Goal: Information Seeking & Learning: Find specific fact

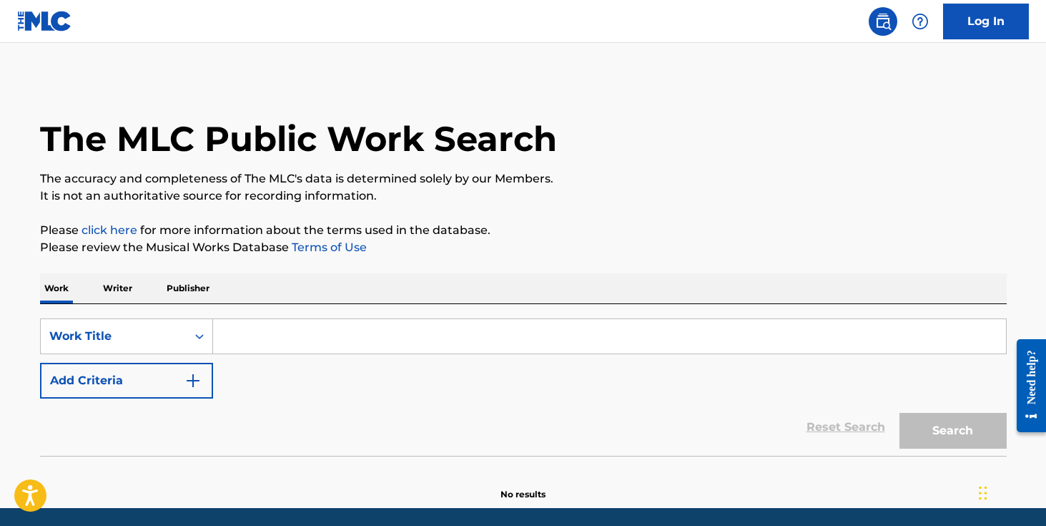
click at [284, 335] on input "Search Form" at bounding box center [609, 336] width 793 height 34
paste input "T9187843410"
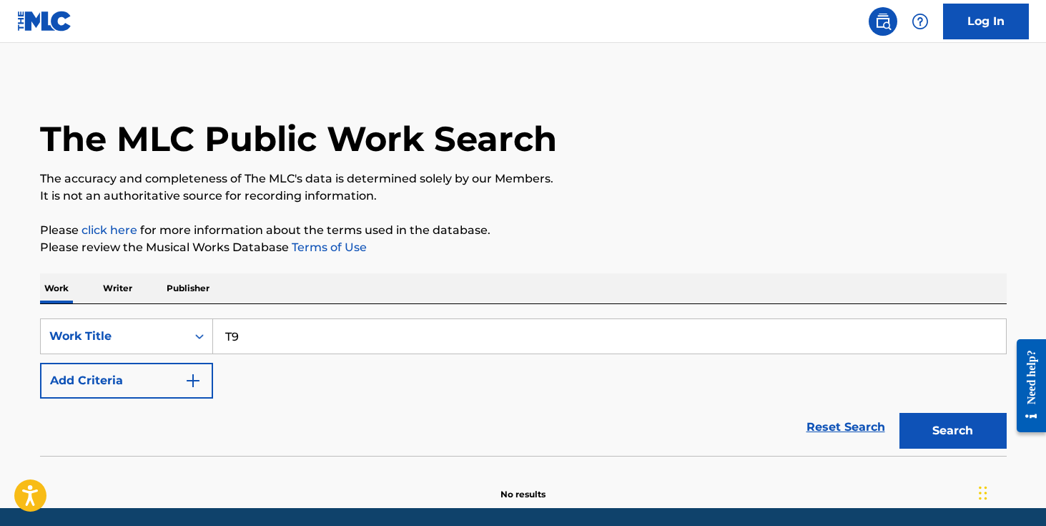
type input "T"
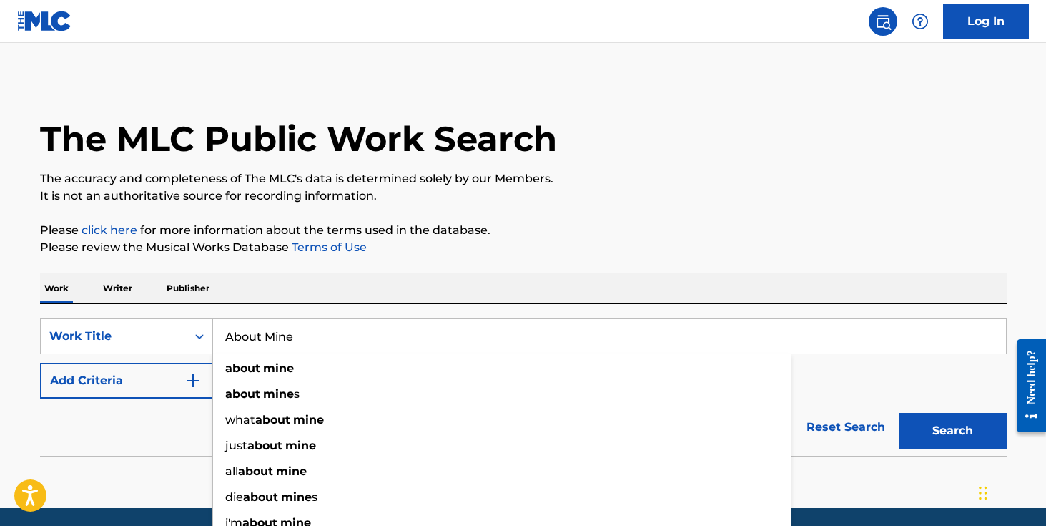
type input "About Mine"
click at [398, 286] on div "Work Writer Publisher" at bounding box center [523, 288] width 967 height 30
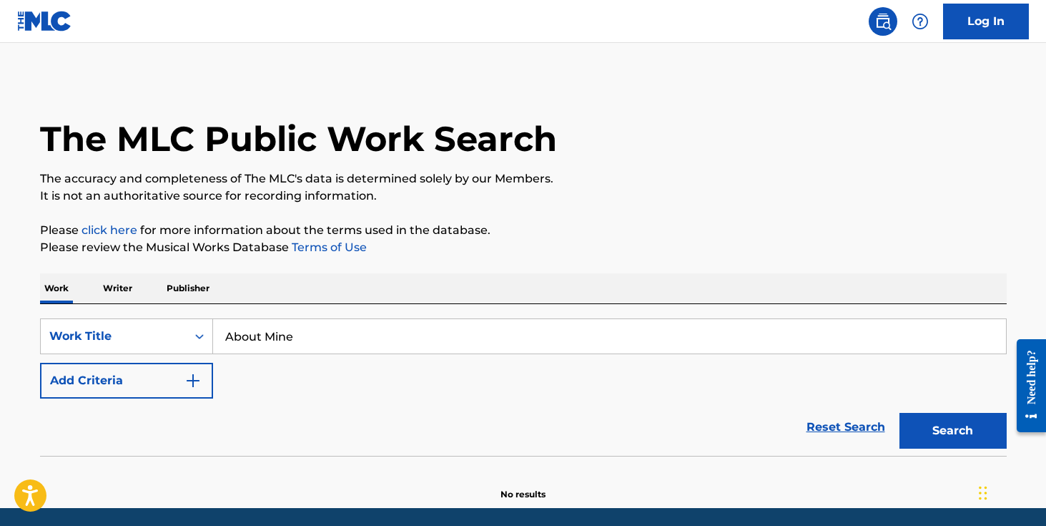
click at [202, 383] on button "Add Criteria" at bounding box center [126, 381] width 173 height 36
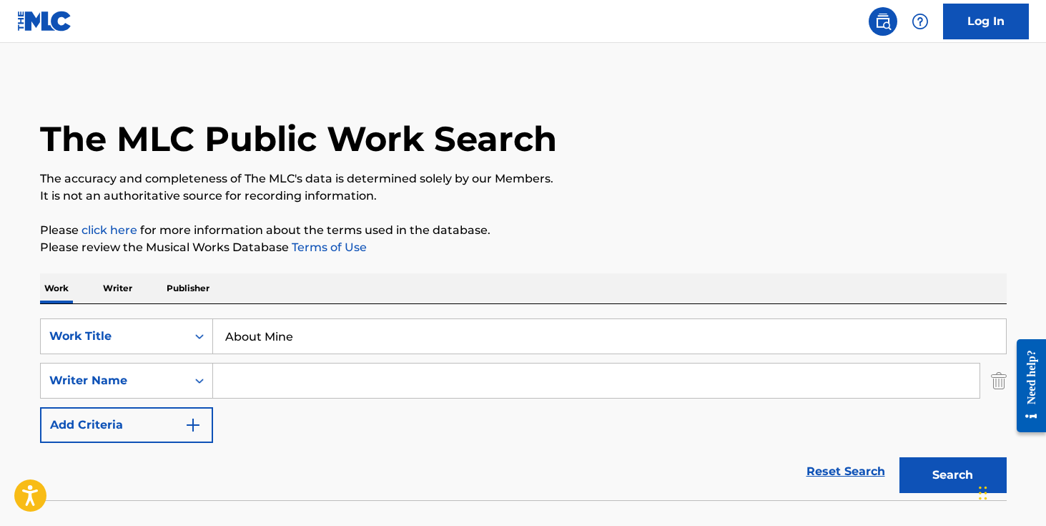
click at [233, 379] on input "Search Form" at bounding box center [596, 380] width 767 height 34
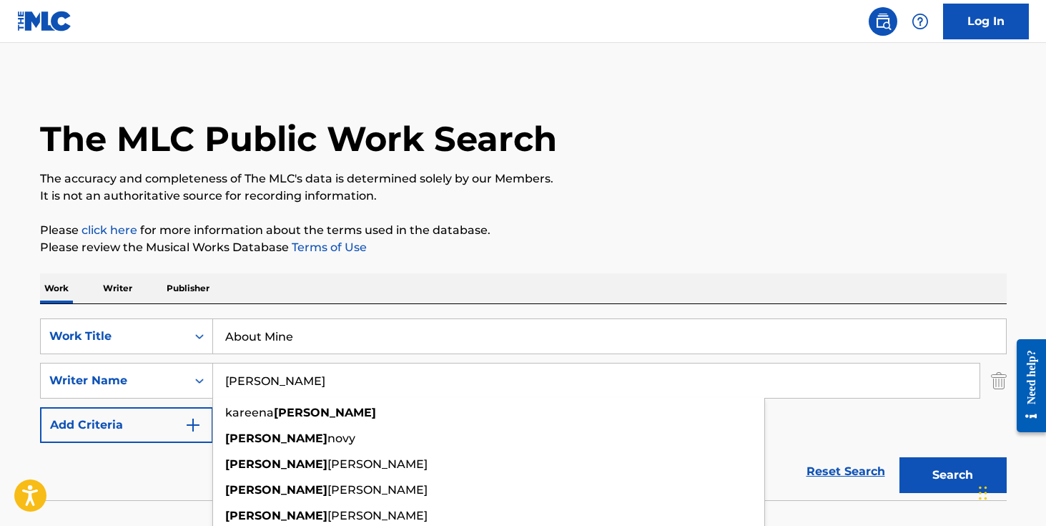
type input "Blake"
click at [899, 457] on button "Search" at bounding box center [952, 475] width 107 height 36
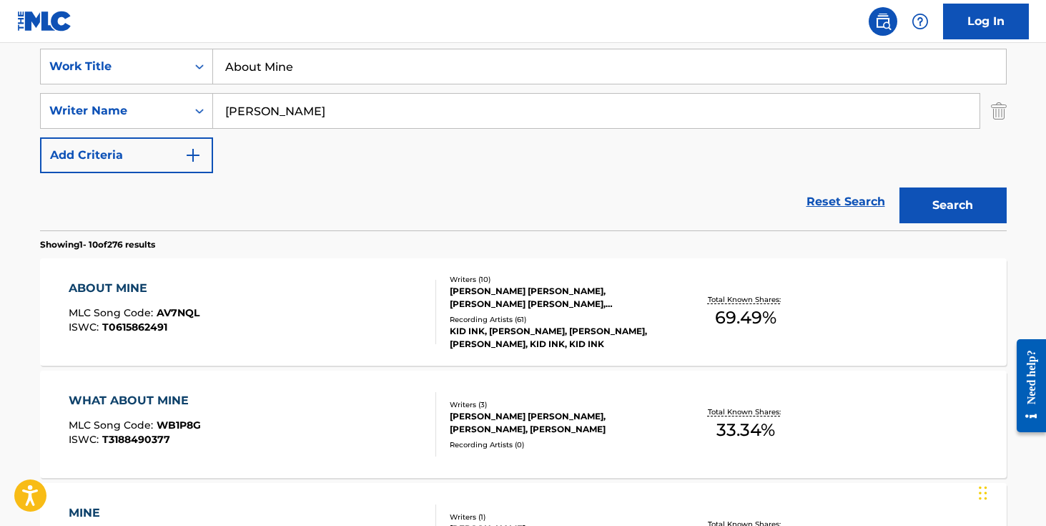
scroll to position [270, 0]
click at [490, 331] on div "KID INK, KID INK, KID INK, TREY SONGZ, KID INK, KID INK" at bounding box center [558, 337] width 216 height 26
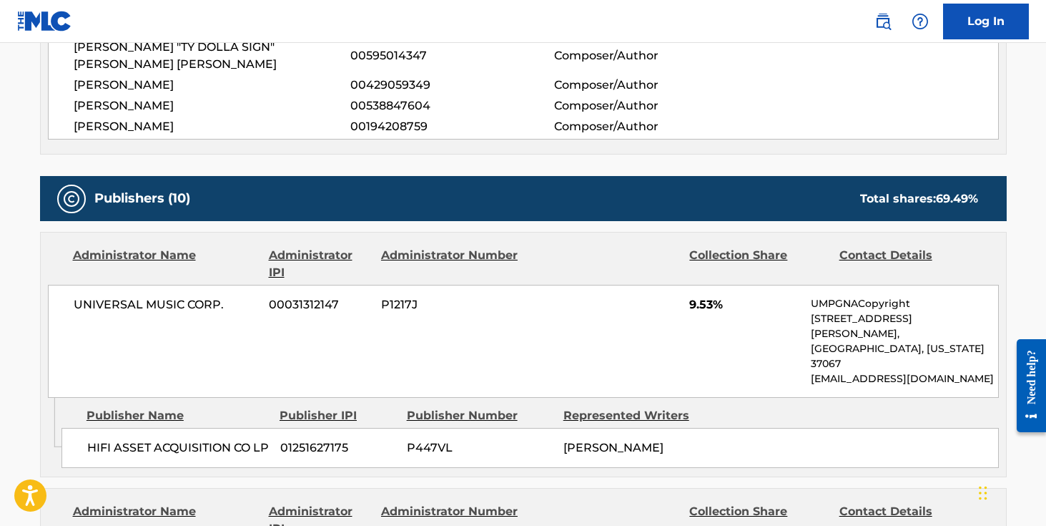
scroll to position [828, 0]
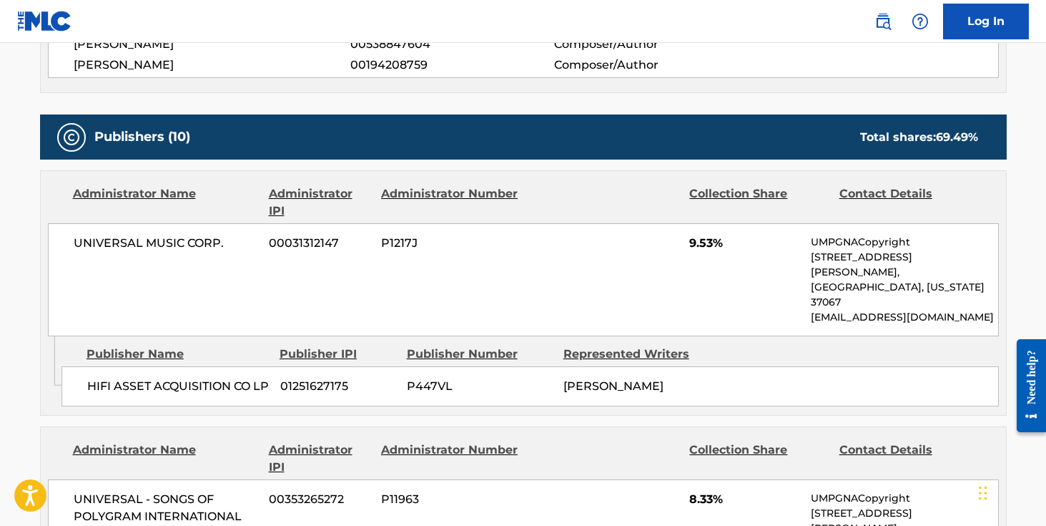
drag, startPoint x: 562, startPoint y: 335, endPoint x: 689, endPoint y: 338, distance: 127.3
click at [689, 378] on div "DIJON MCFARLANE" at bounding box center [636, 386] width 146 height 17
copy span "DIJON MCFARLANE"
click at [888, 20] on img at bounding box center [882, 21] width 17 height 17
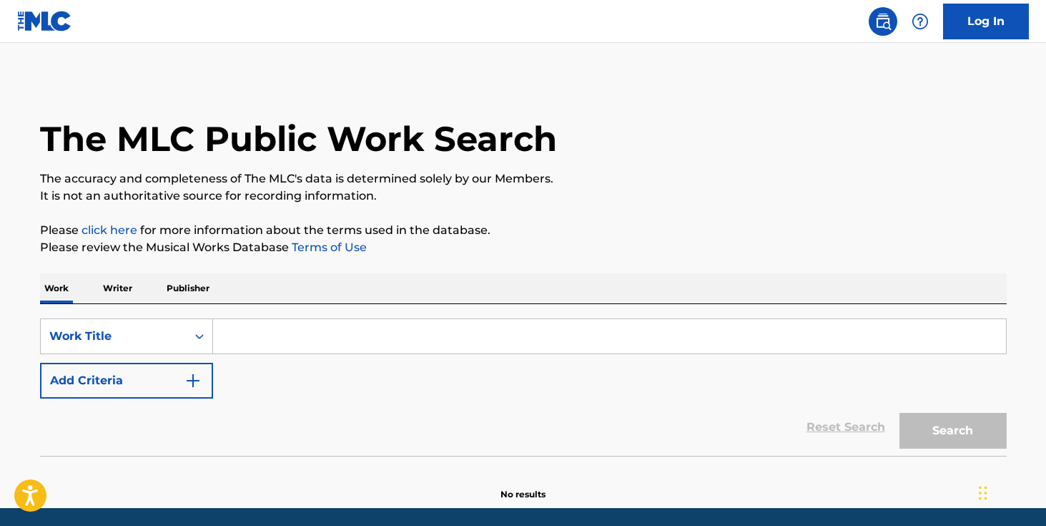
click at [305, 334] on input "Search Form" at bounding box center [609, 336] width 793 height 34
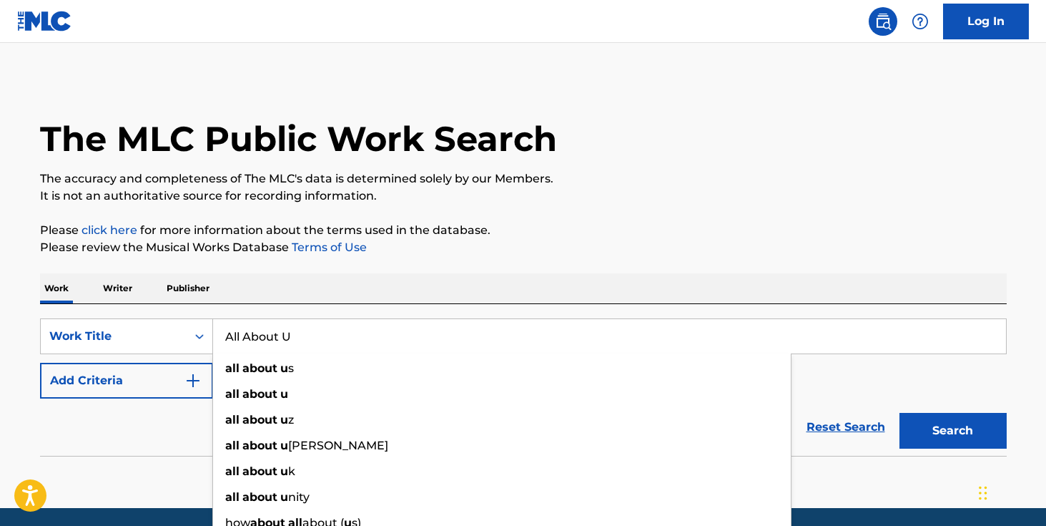
type input "All About U"
click at [404, 273] on div "Work Writer Publisher" at bounding box center [523, 288] width 967 height 30
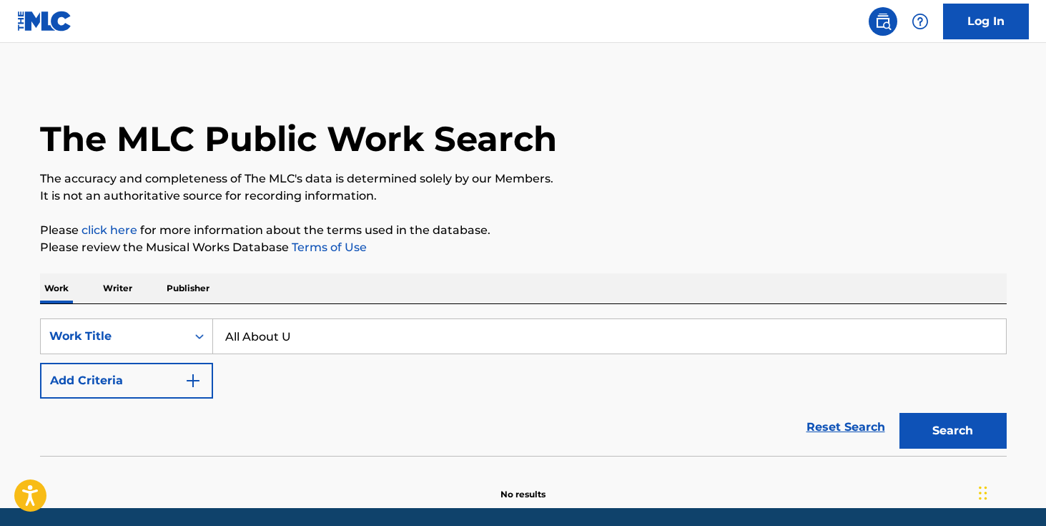
click at [198, 375] on img "Search Form" at bounding box center [192, 380] width 17 height 17
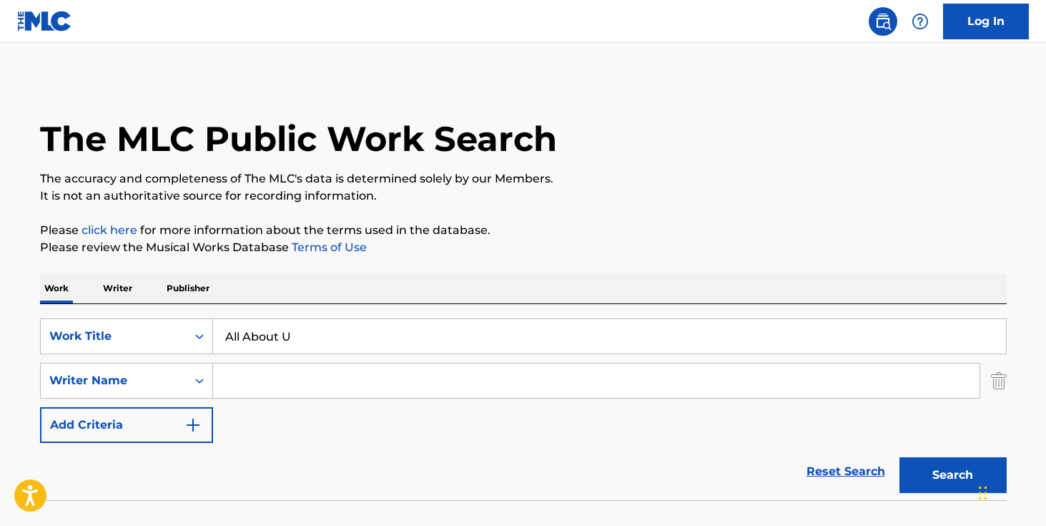
click at [242, 375] on input "Search Form" at bounding box center [596, 380] width 767 height 34
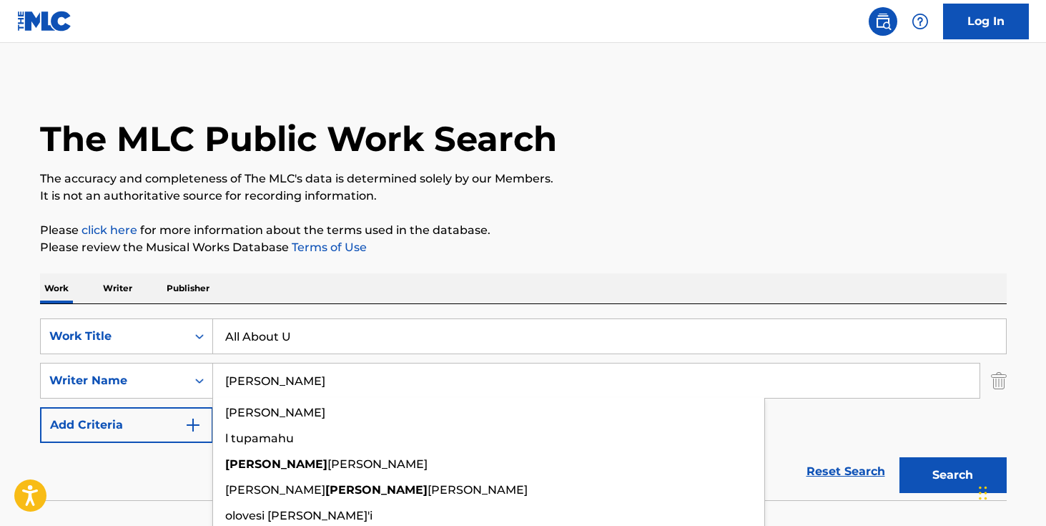
type input "[PERSON_NAME]"
click at [899, 457] on button "Search" at bounding box center [952, 475] width 107 height 36
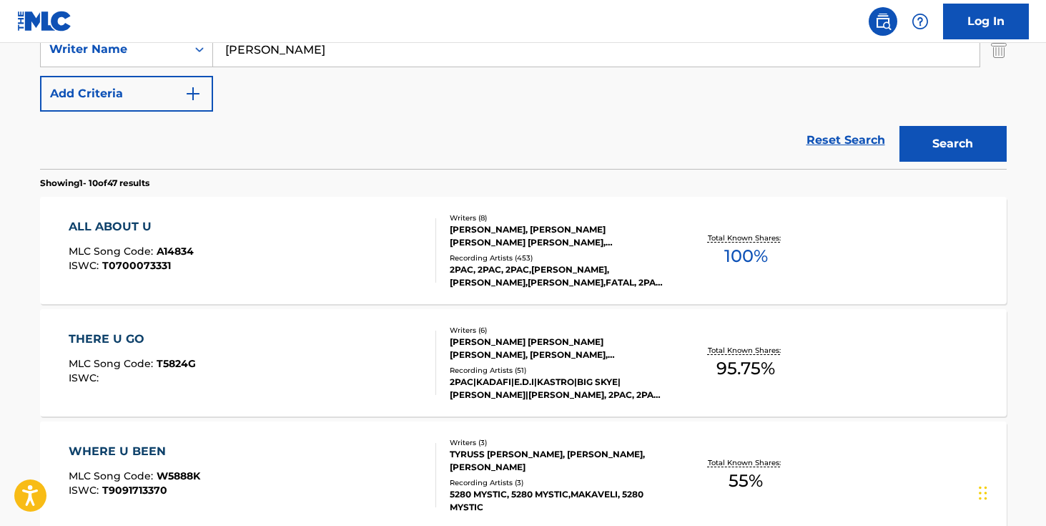
scroll to position [332, 0]
click at [531, 254] on div "Recording Artists ( 453 )" at bounding box center [558, 257] width 216 height 11
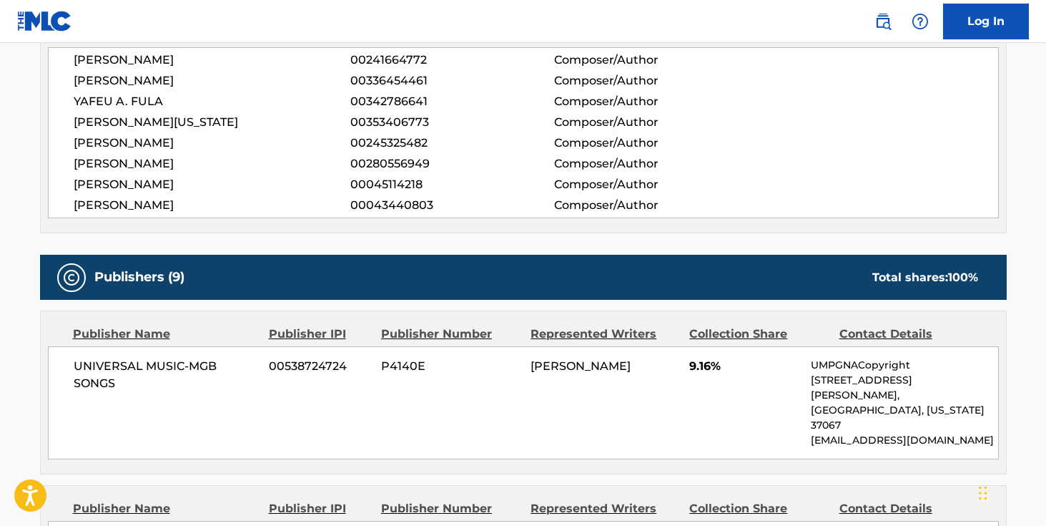
scroll to position [827, 0]
